Goal: Check status: Check status

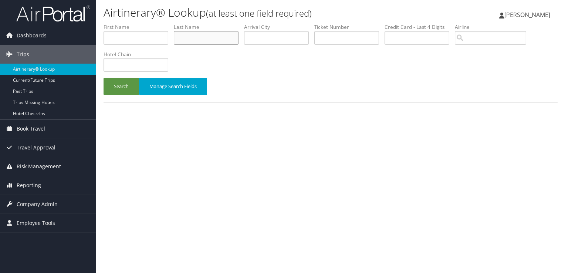
click at [220, 37] on input "text" at bounding box center [206, 38] width 65 height 14
type input "[PERSON_NAME]"
click at [104, 78] on button "Search" at bounding box center [121, 86] width 35 height 17
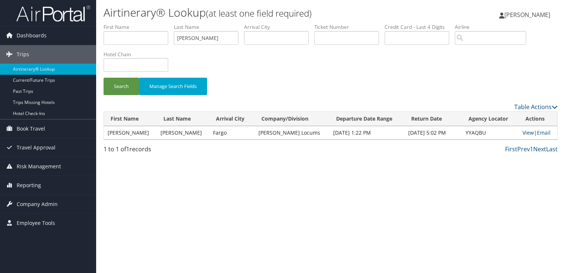
click at [522, 134] on link "View" at bounding box center [527, 132] width 11 height 7
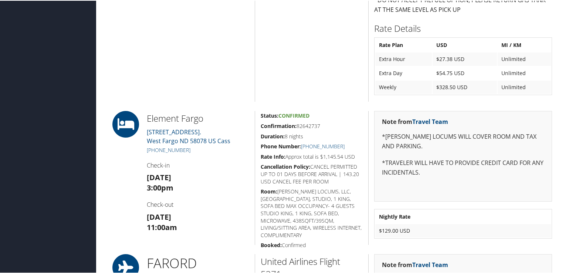
scroll to position [702, 0]
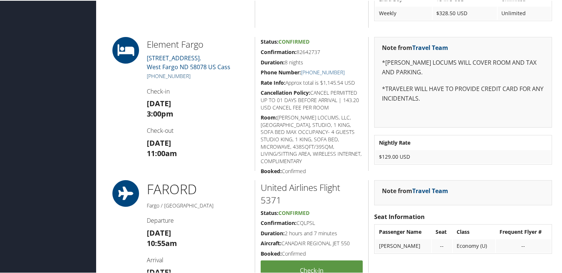
click at [166, 75] on link "(701) 478-5333" at bounding box center [169, 75] width 44 height 7
